Goal: Information Seeking & Learning: Learn about a topic

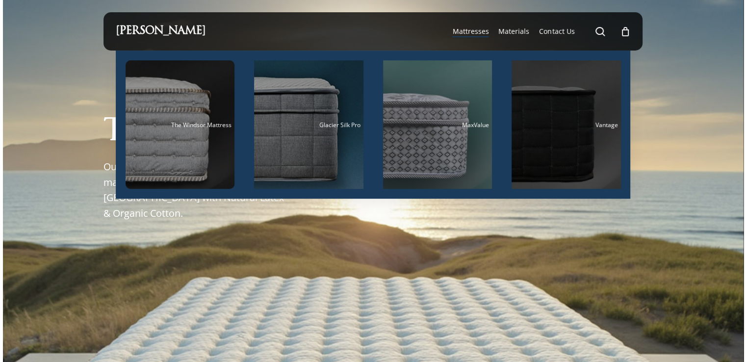
click at [547, 95] on div "Main Menu" at bounding box center [565, 124] width 109 height 128
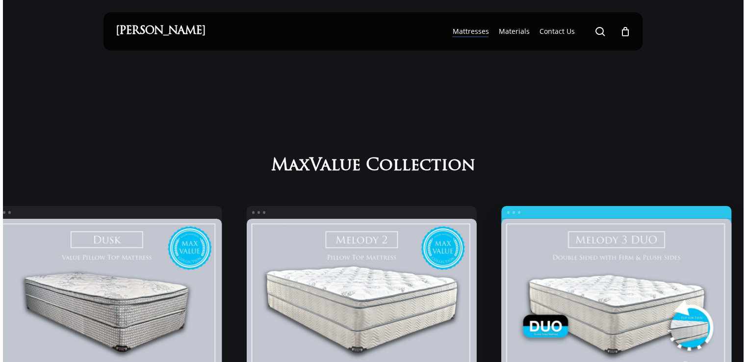
click at [501, 281] on link "Melody 3 Duo" at bounding box center [616, 308] width 230 height 179
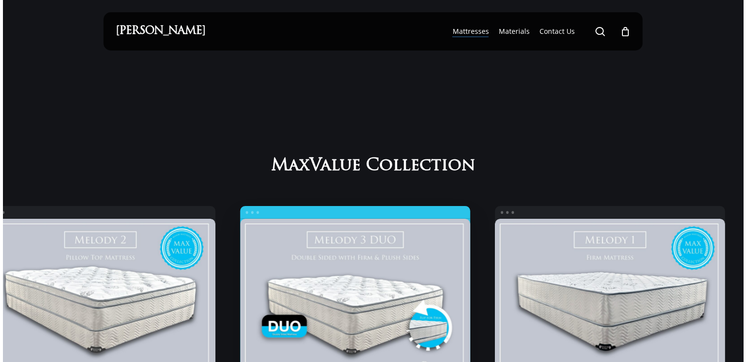
click at [240, 283] on link "Melody 3 Duo" at bounding box center [355, 308] width 230 height 179
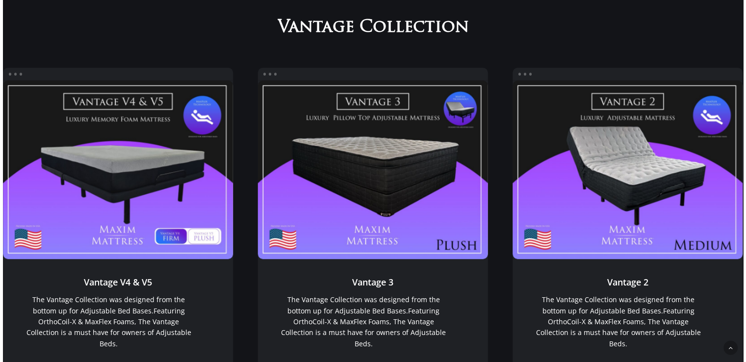
scroll to position [806, 0]
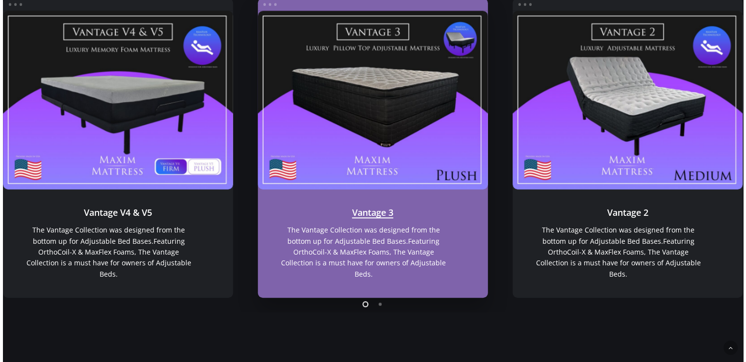
click at [382, 108] on link "Vantage 3" at bounding box center [372, 100] width 230 height 179
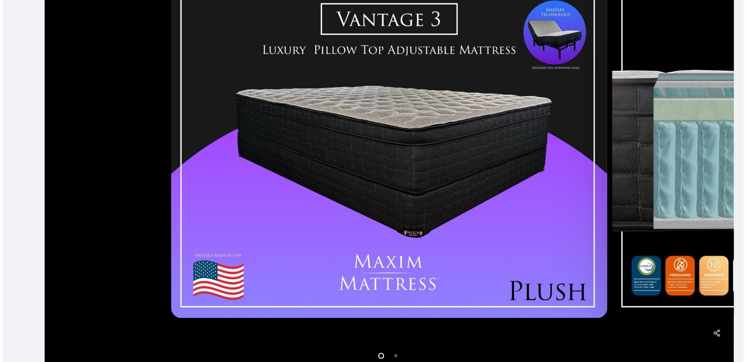
scroll to position [245, 0]
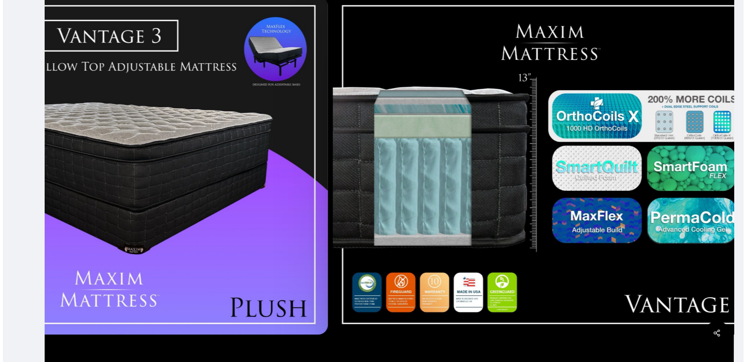
click at [325, 212] on div at bounding box center [109, 165] width 441 height 346
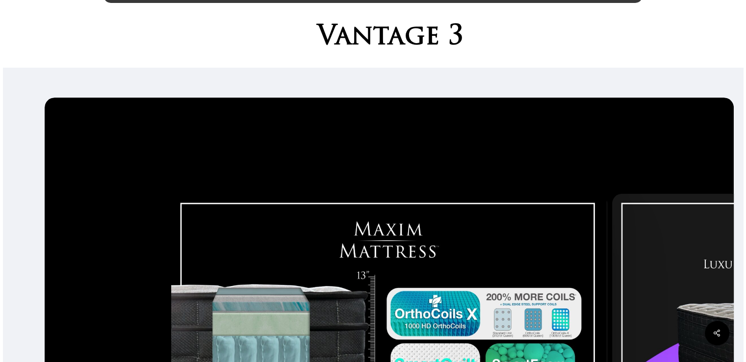
scroll to position [0, 0]
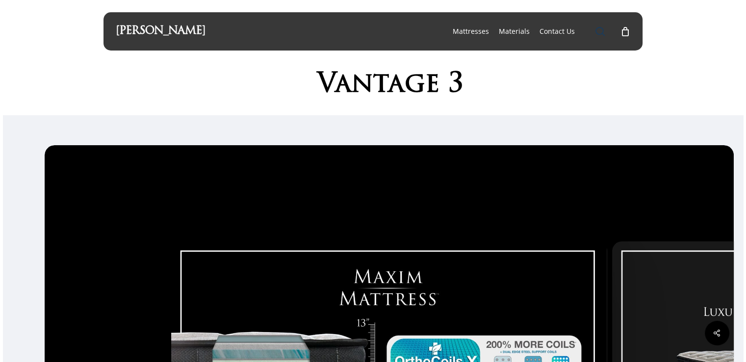
click at [601, 31] on span "Main Menu" at bounding box center [600, 31] width 10 height 10
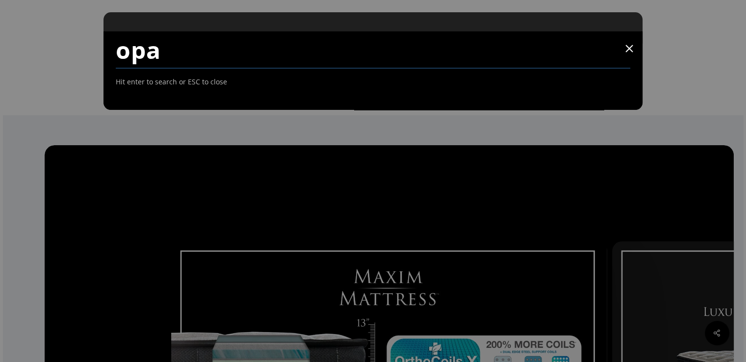
type input "opa"
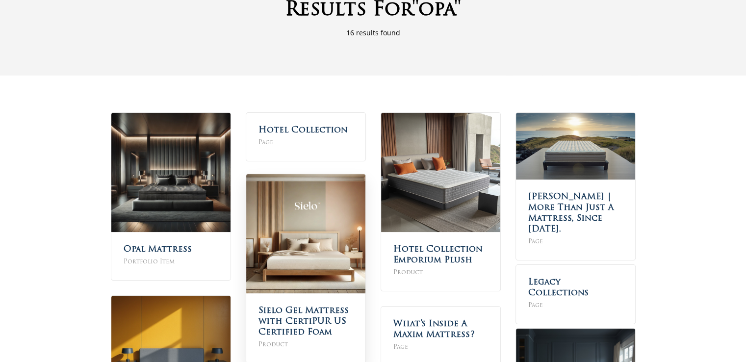
scroll to position [98, 0]
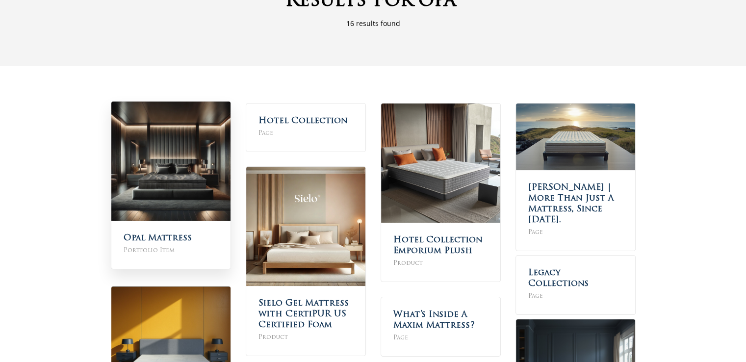
click at [182, 167] on img at bounding box center [170, 161] width 119 height 119
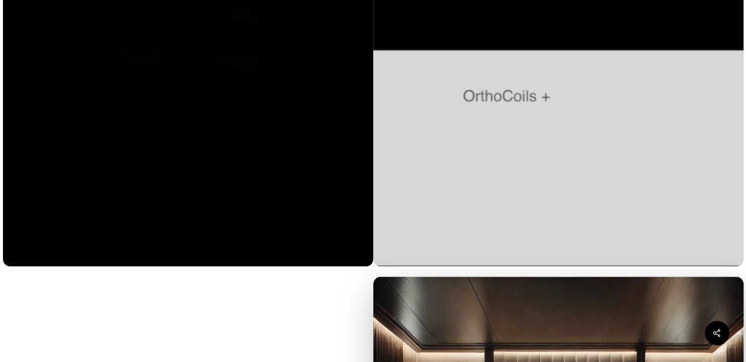
scroll to position [1177, 0]
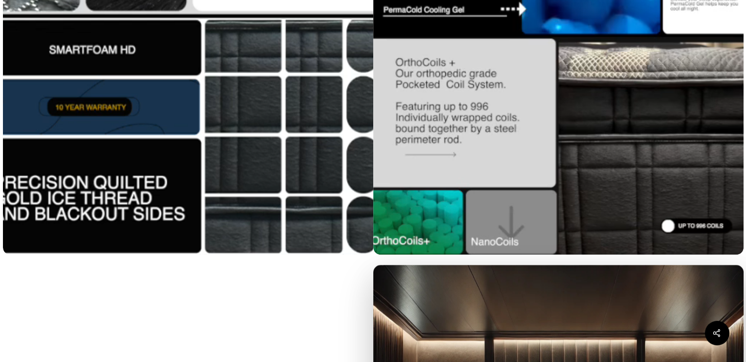
drag, startPoint x: 532, startPoint y: 188, endPoint x: 410, endPoint y: 224, distance: 127.2
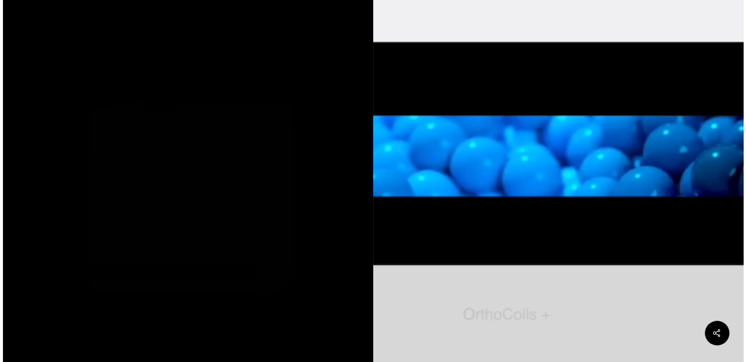
scroll to position [294, 0]
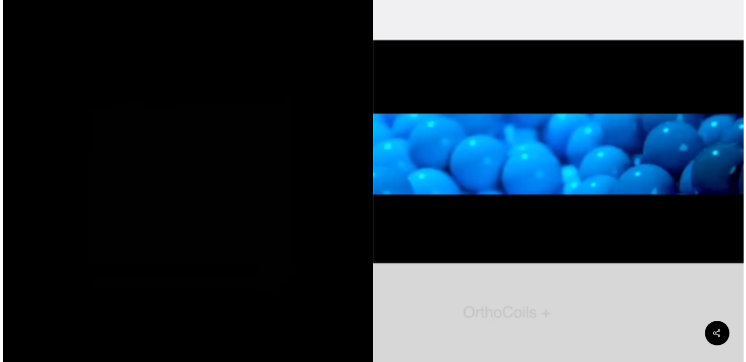
drag, startPoint x: 534, startPoint y: 176, endPoint x: 395, endPoint y: 191, distance: 140.0
click at [395, 191] on video at bounding box center [558, 150] width 370 height 658
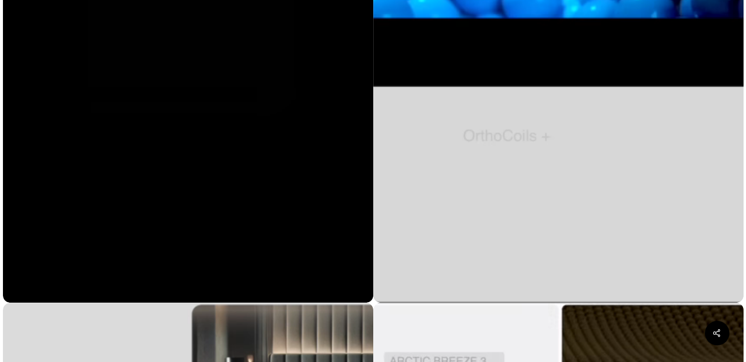
scroll to position [490, 0]
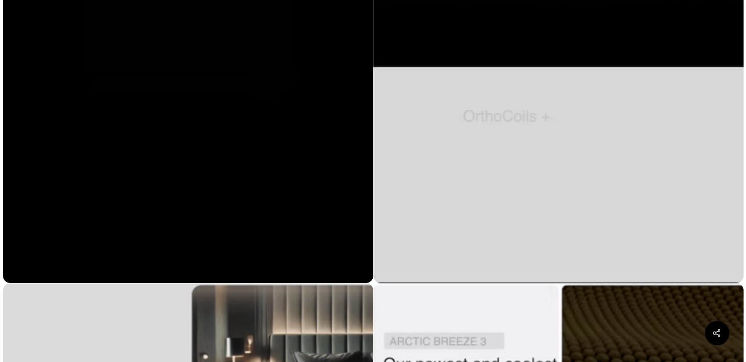
drag, startPoint x: 568, startPoint y: 176, endPoint x: 430, endPoint y: 201, distance: 140.9
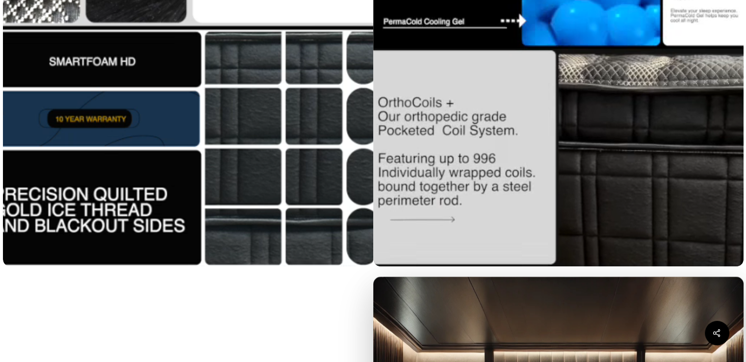
scroll to position [1177, 0]
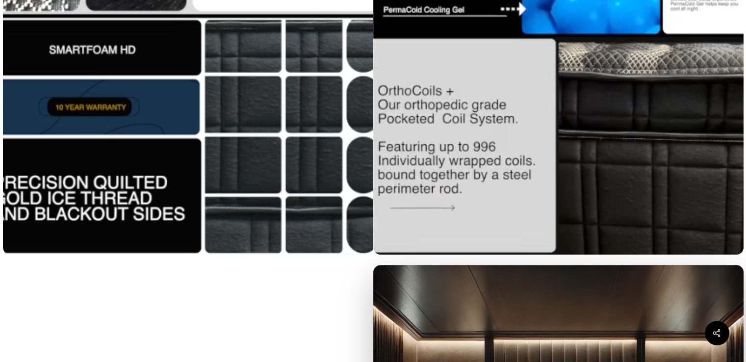
drag, startPoint x: 528, startPoint y: 179, endPoint x: 279, endPoint y: 290, distance: 273.3
click at [279, 290] on div at bounding box center [188, 115] width 370 height 1039
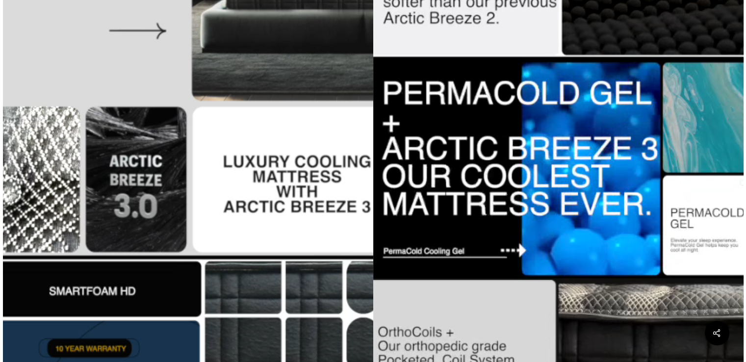
scroll to position [932, 0]
